Goal: Information Seeking & Learning: Find specific fact

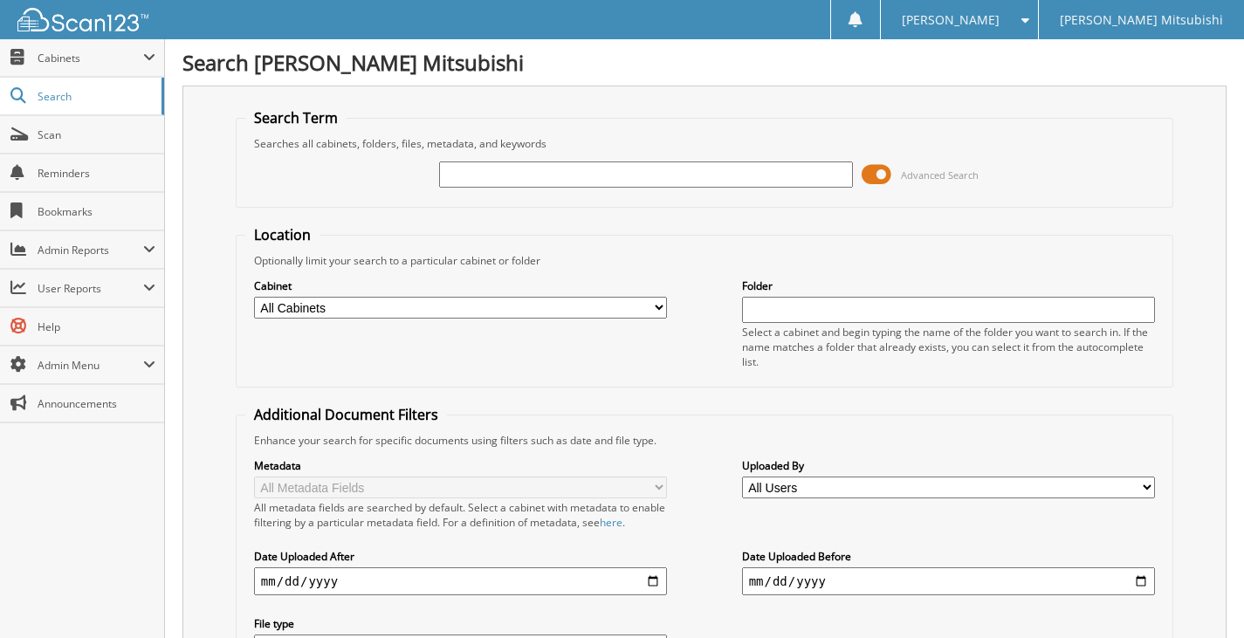
click at [736, 181] on input "text" at bounding box center [646, 174] width 414 height 26
type input "[PERSON_NAME]"
click at [340, 305] on select "All Cabinets ACCOUNTING PARTS ACCOUNTING SERVICE ACCOUNTS PAYABLE CAR DEALS HR …" at bounding box center [461, 308] width 414 height 22
select select "28937"
click at [254, 297] on select "All Cabinets ACCOUNTING PARTS ACCOUNTING SERVICE ACCOUNTS PAYABLE CAR DEALS HR …" at bounding box center [461, 308] width 414 height 22
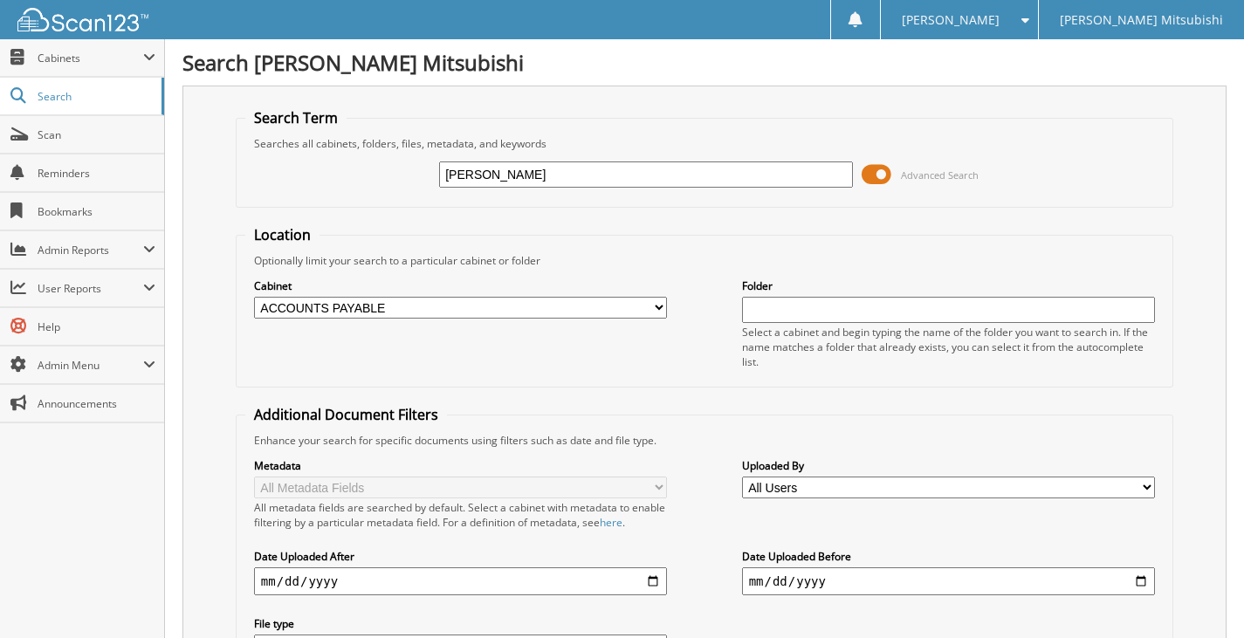
scroll to position [169, 0]
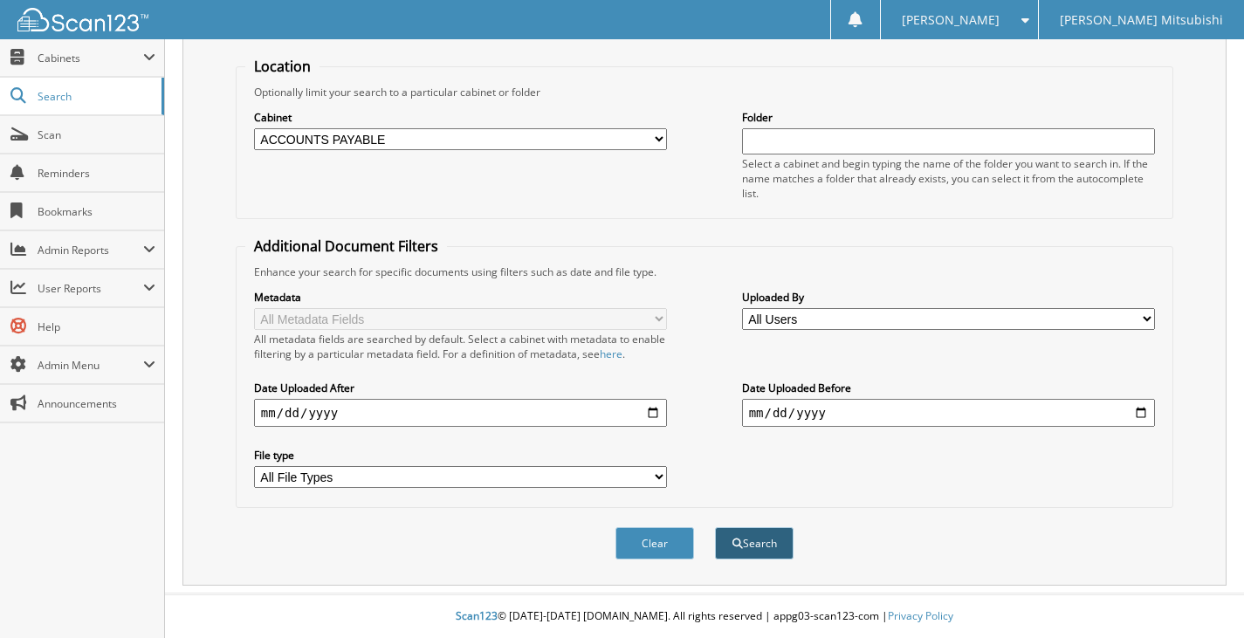
click at [775, 542] on button "Search" at bounding box center [754, 543] width 79 height 32
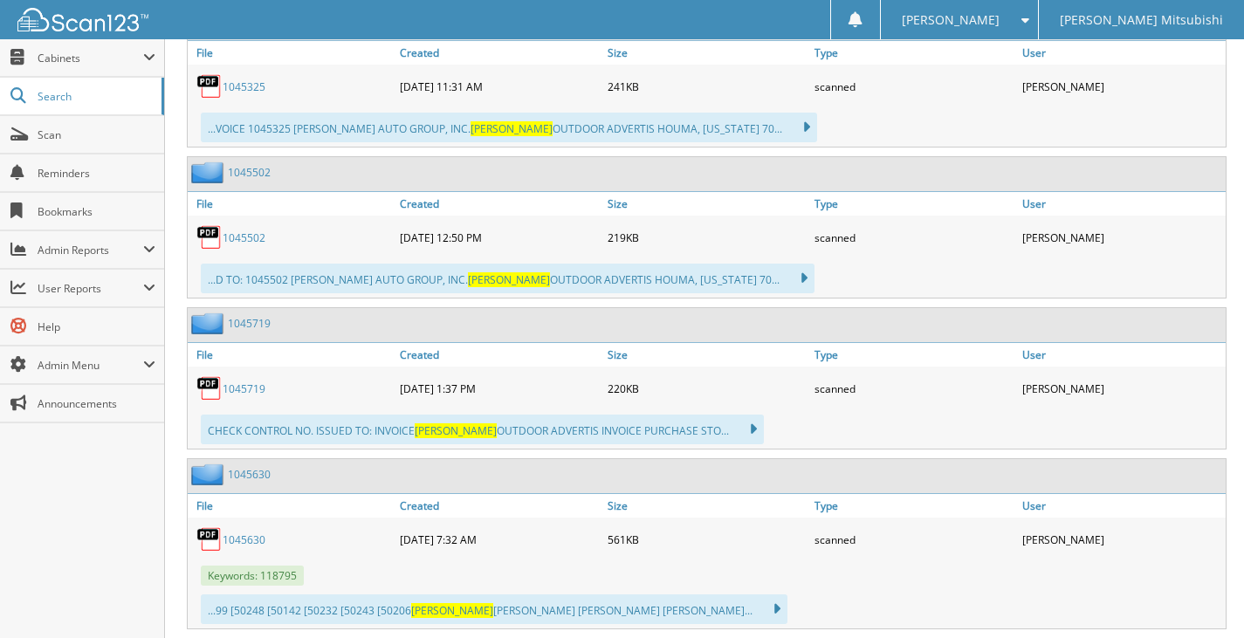
scroll to position [1222, 0]
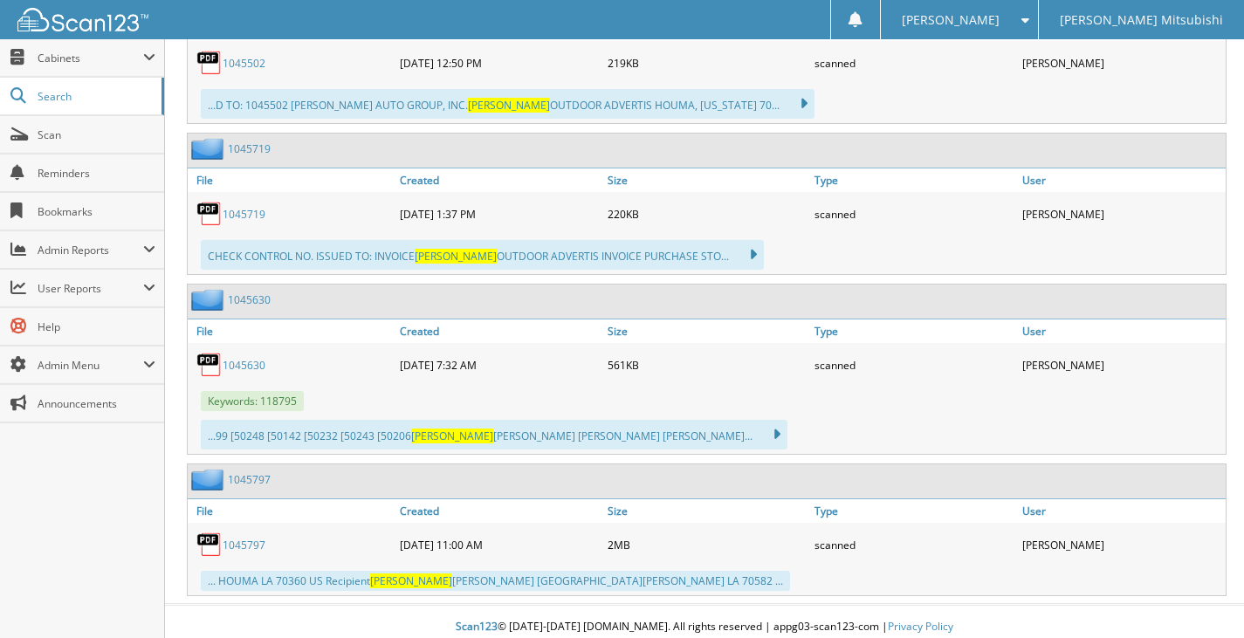
click at [250, 479] on link "1045797" at bounding box center [249, 479] width 43 height 15
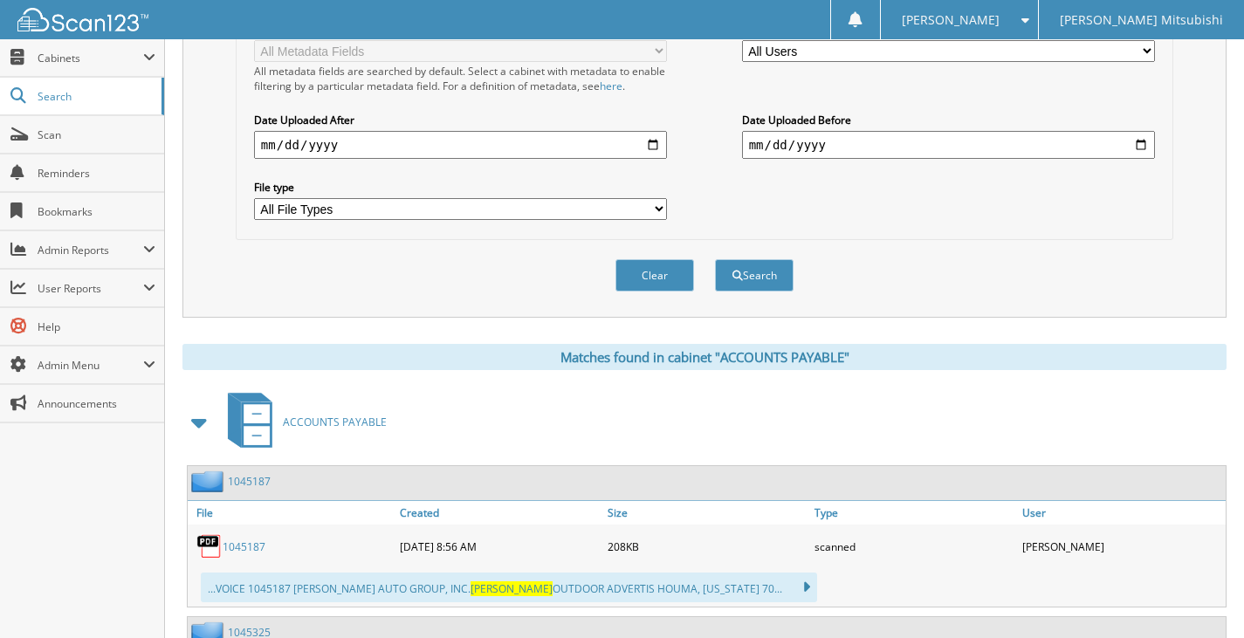
scroll to position [785, 0]
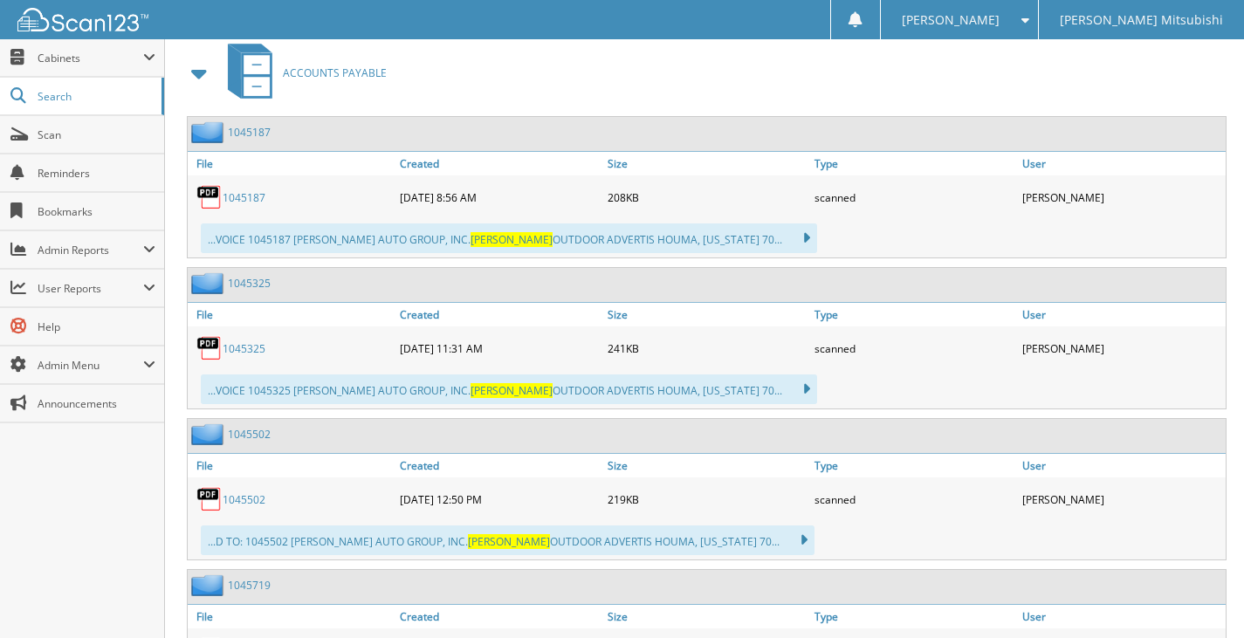
click at [258, 433] on link "1045502" at bounding box center [249, 434] width 43 height 15
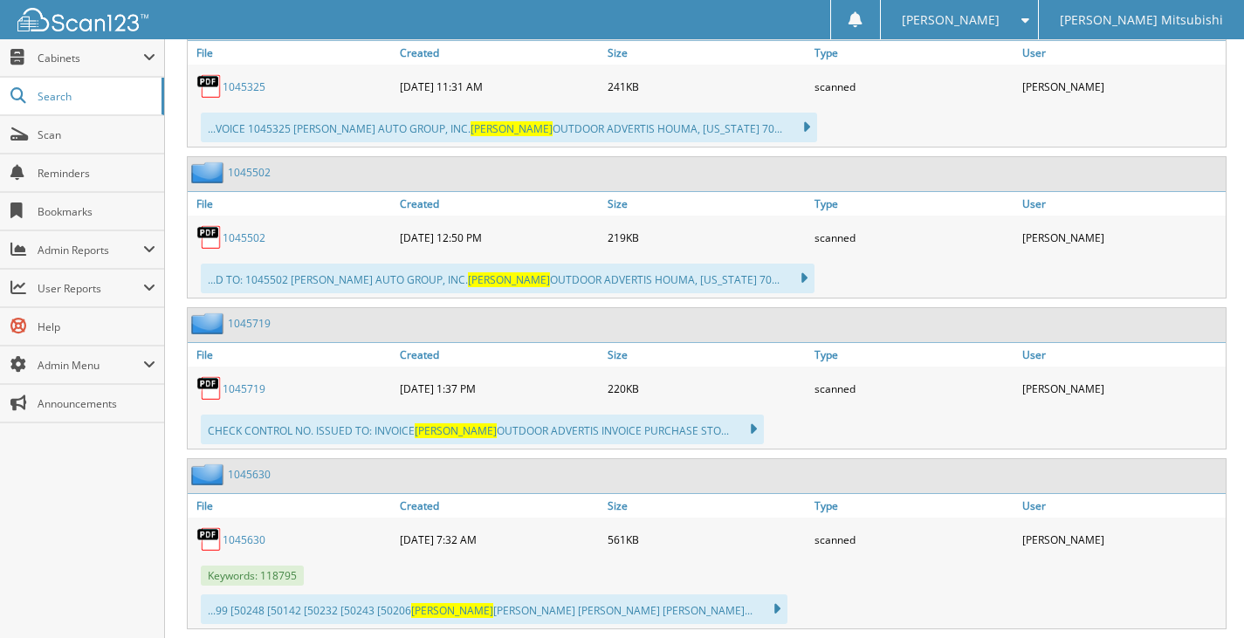
scroll to position [1233, 0]
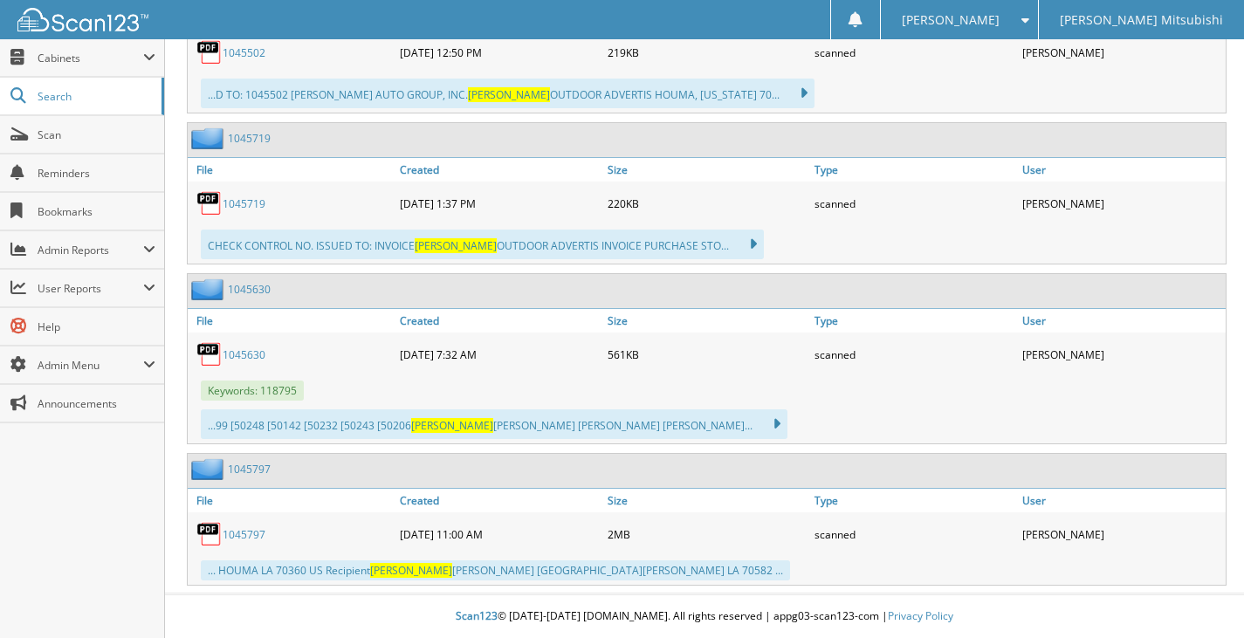
click at [253, 134] on link "1045719" at bounding box center [249, 138] width 43 height 15
